Goal: Task Accomplishment & Management: Manage account settings

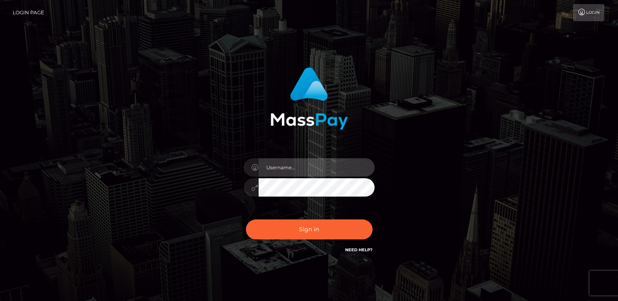
click at [296, 173] on input "text" at bounding box center [317, 167] width 116 height 18
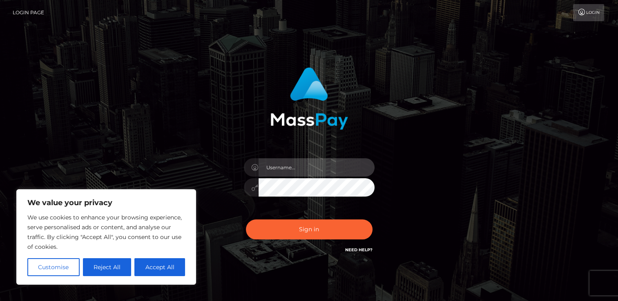
type input "[EMAIL_ADDRESS][DOMAIN_NAME]"
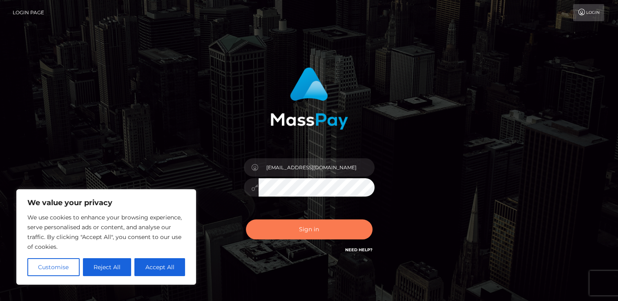
click at [317, 234] on button "Sign in" at bounding box center [309, 230] width 127 height 20
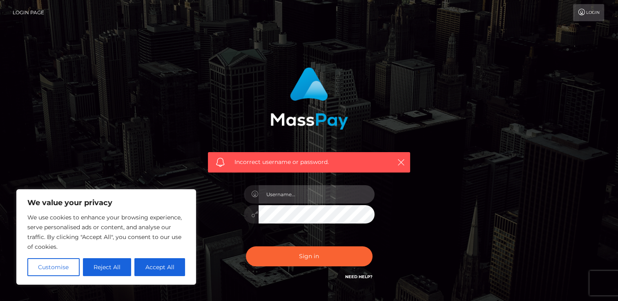
click at [296, 190] on input "text" at bounding box center [317, 194] width 116 height 18
type input "nina.peterhans@gmx.ch"
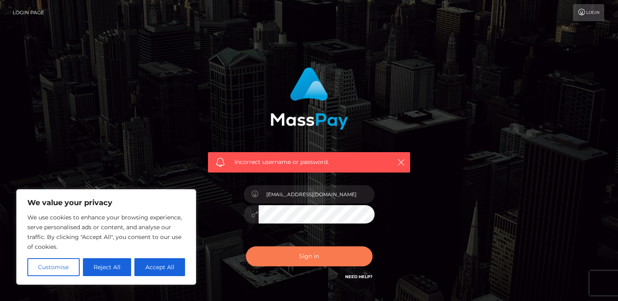
click at [309, 255] on button "Sign in" at bounding box center [309, 257] width 127 height 20
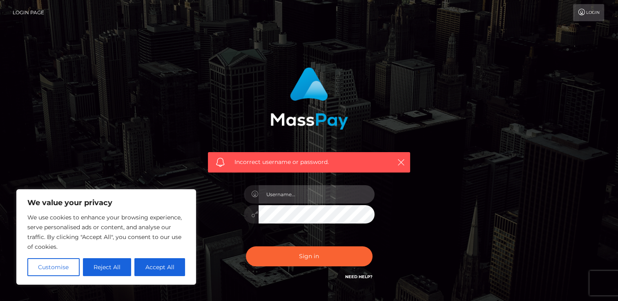
click at [307, 197] on input "text" at bounding box center [317, 194] width 116 height 18
type input "[EMAIL_ADDRESS][DOMAIN_NAME]"
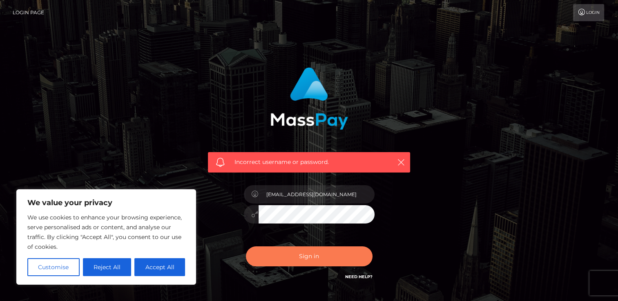
click at [327, 247] on button "Sign in" at bounding box center [309, 257] width 127 height 20
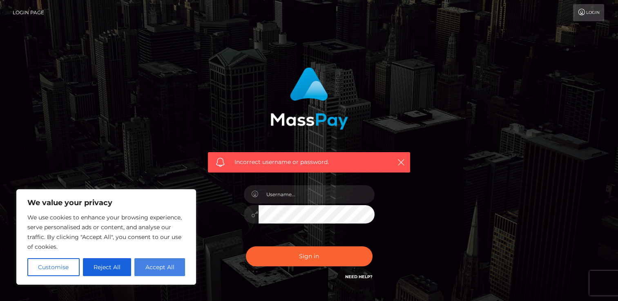
click at [152, 266] on button "Accept All" at bounding box center [159, 268] width 51 height 18
checkbox input "true"
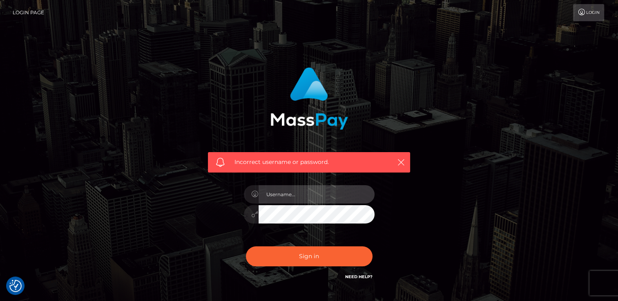
click at [306, 196] on input "text" at bounding box center [317, 194] width 116 height 18
type input "xoninaox"
click at [246, 247] on button "Sign in" at bounding box center [309, 257] width 127 height 20
click at [287, 204] on div at bounding box center [309, 210] width 143 height 62
click at [291, 203] on input "text" at bounding box center [317, 194] width 116 height 18
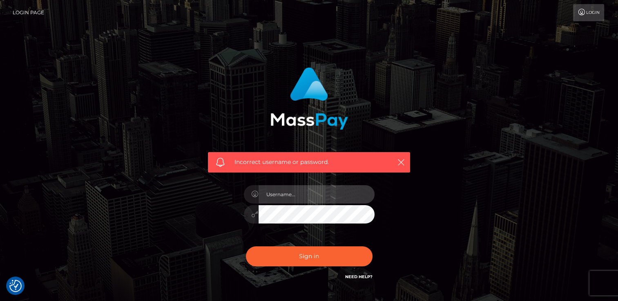
type input "nina.peterhans@gmx.ch"
click at [246, 247] on button "Sign in" at bounding box center [309, 257] width 127 height 20
checkbox input "true"
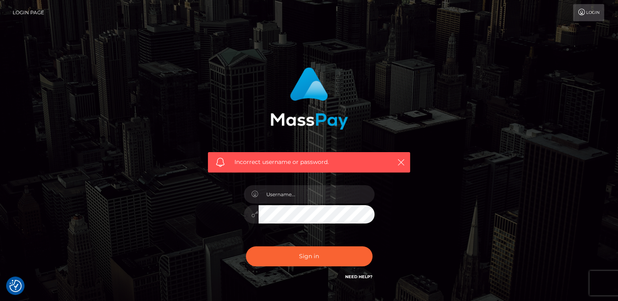
checkbox input "true"
click at [296, 192] on input "text" at bounding box center [317, 194] width 116 height 18
type input "nina.peterhans@gmx.ch"
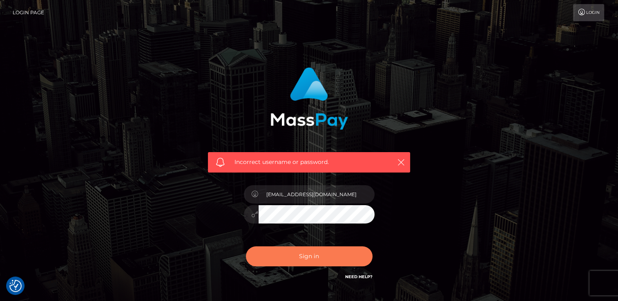
click at [331, 260] on button "Sign in" at bounding box center [309, 257] width 127 height 20
